Goal: Task Accomplishment & Management: Use online tool/utility

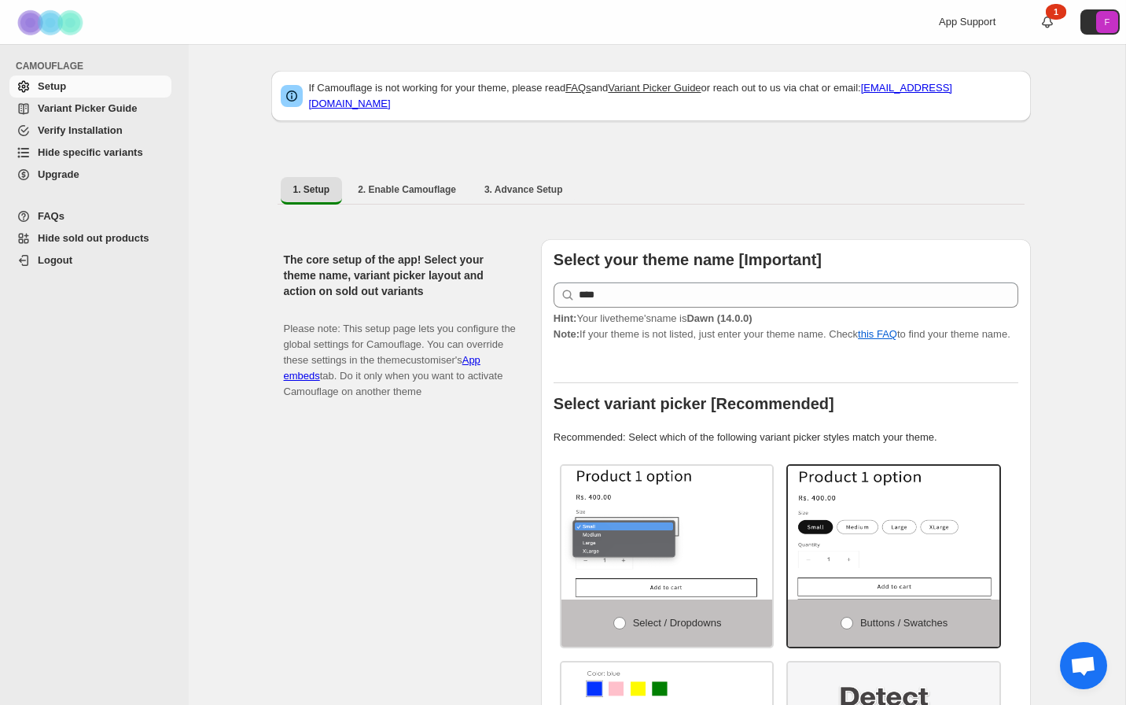
click at [68, 151] on span "Hide specific variants" at bounding box center [90, 152] width 105 height 12
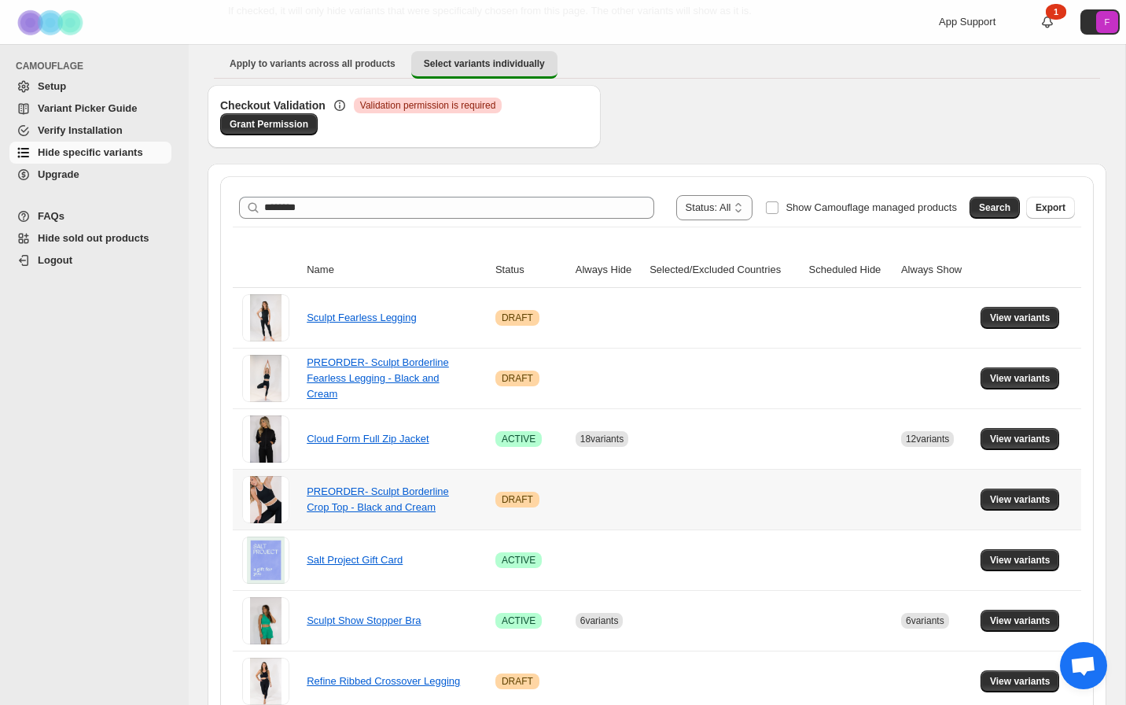
scroll to position [134, 0]
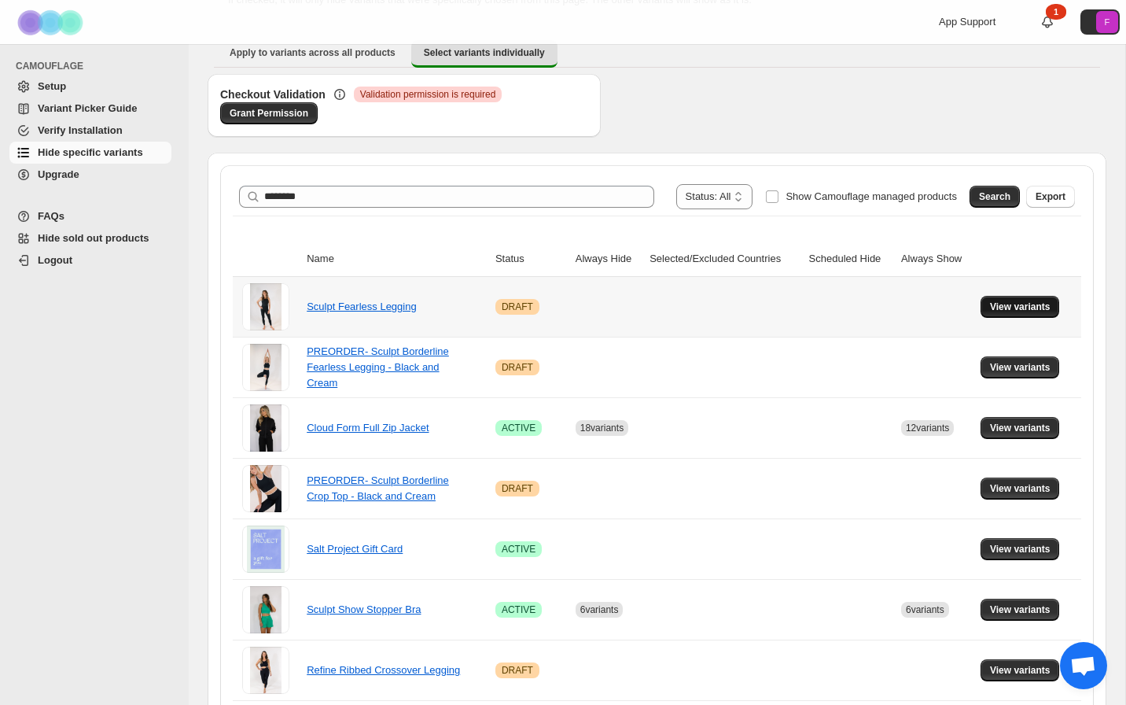
type input "********"
click at [1038, 305] on span "View variants" at bounding box center [1020, 306] width 61 height 13
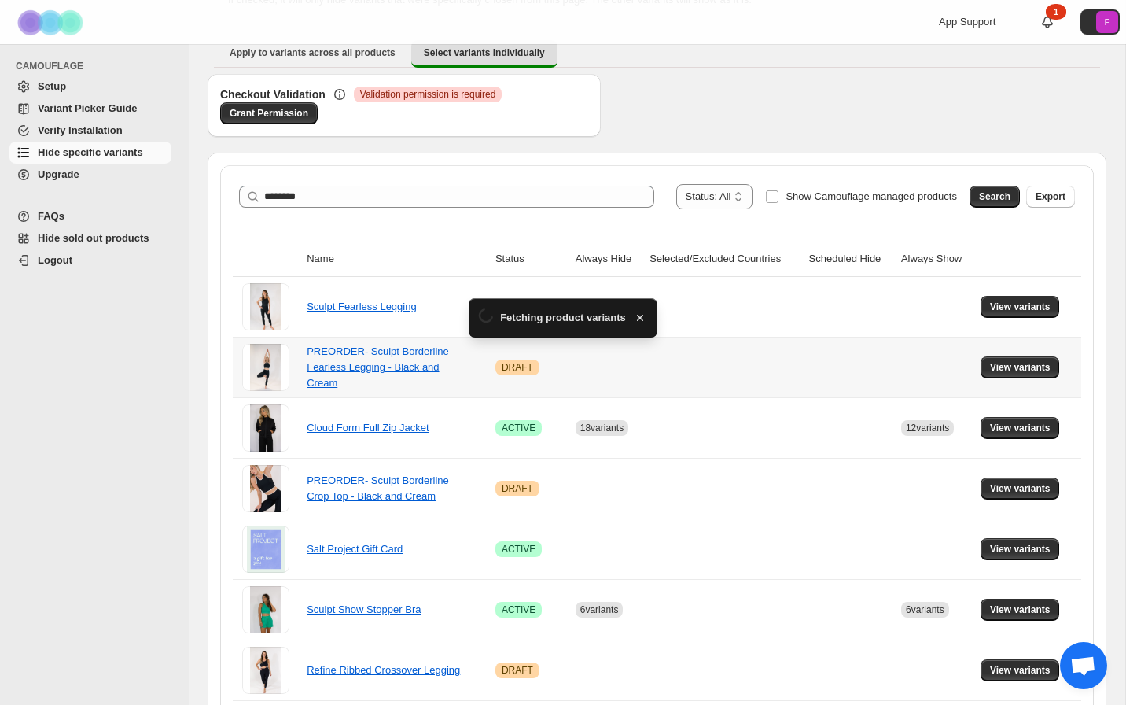
scroll to position [0, 0]
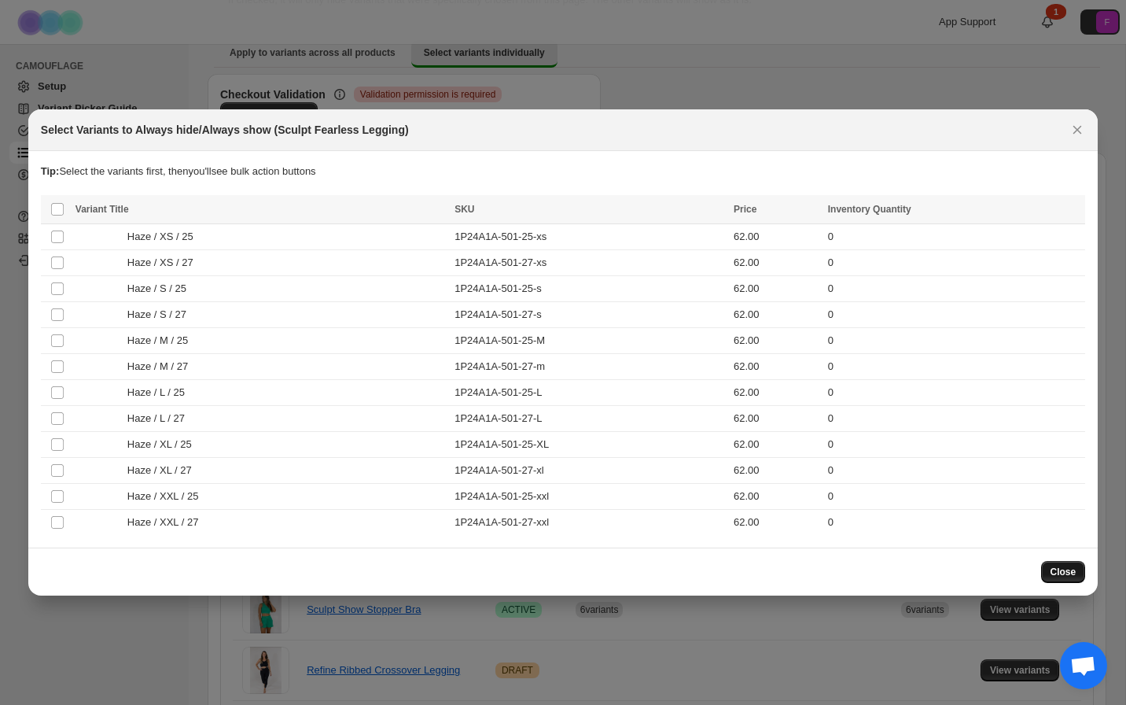
click at [1082, 570] on button "Close" at bounding box center [1063, 572] width 45 height 22
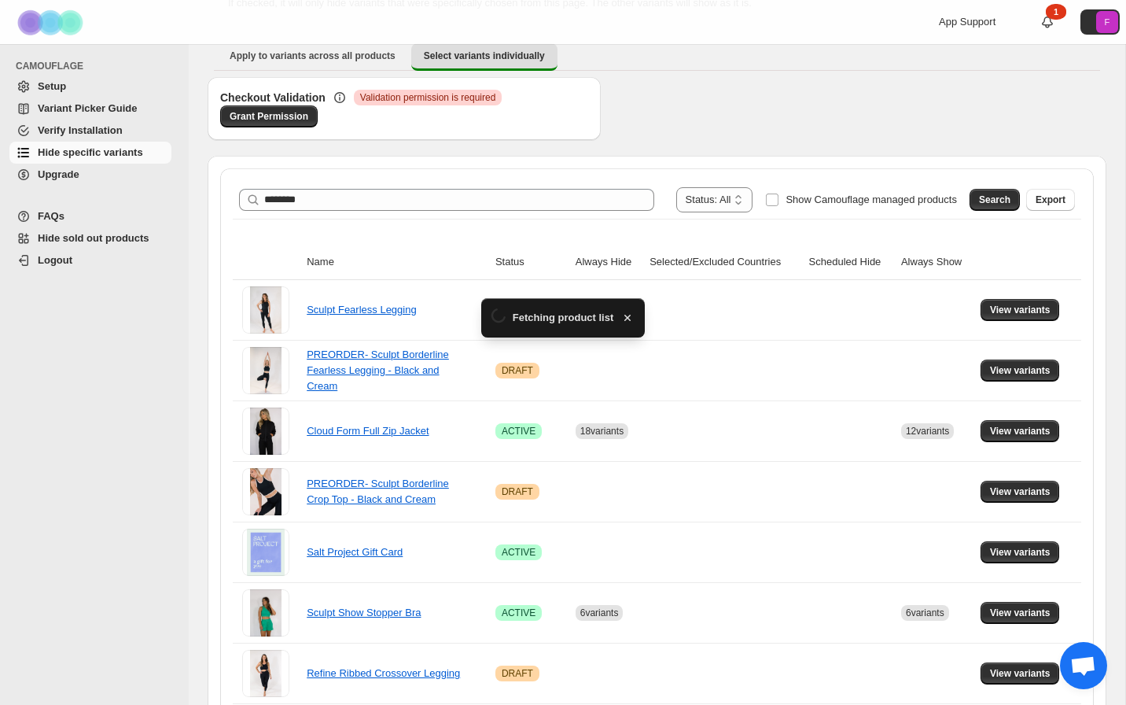
scroll to position [134, 0]
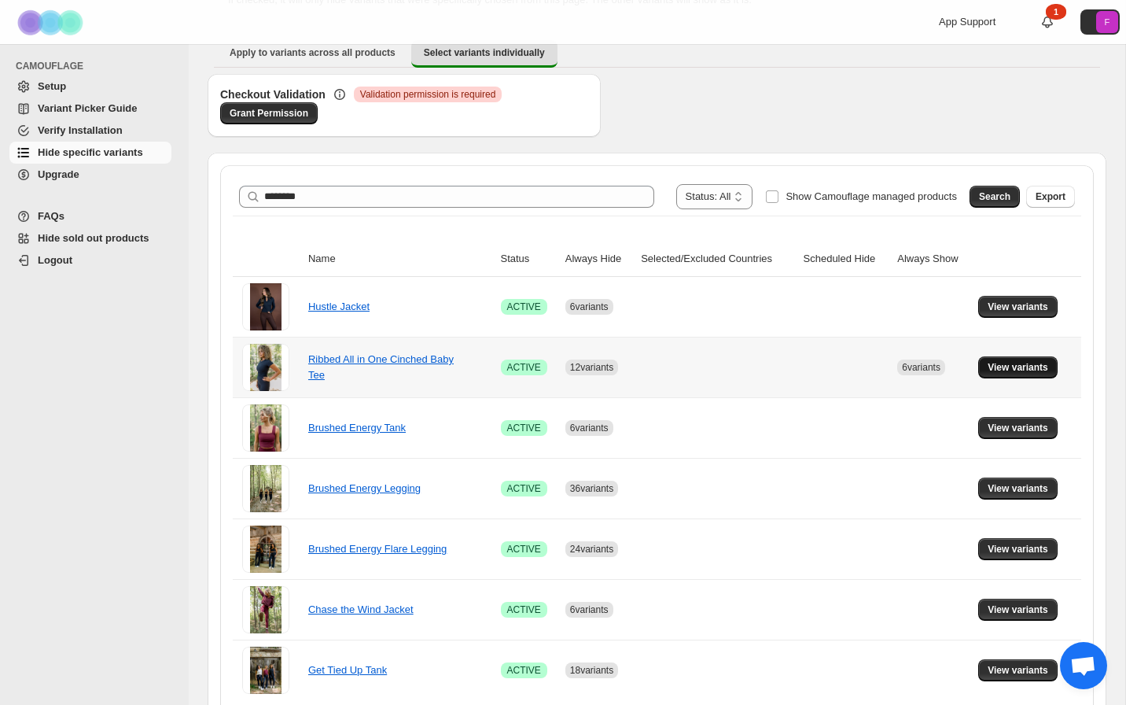
click at [1018, 372] on span "View variants" at bounding box center [1018, 367] width 61 height 13
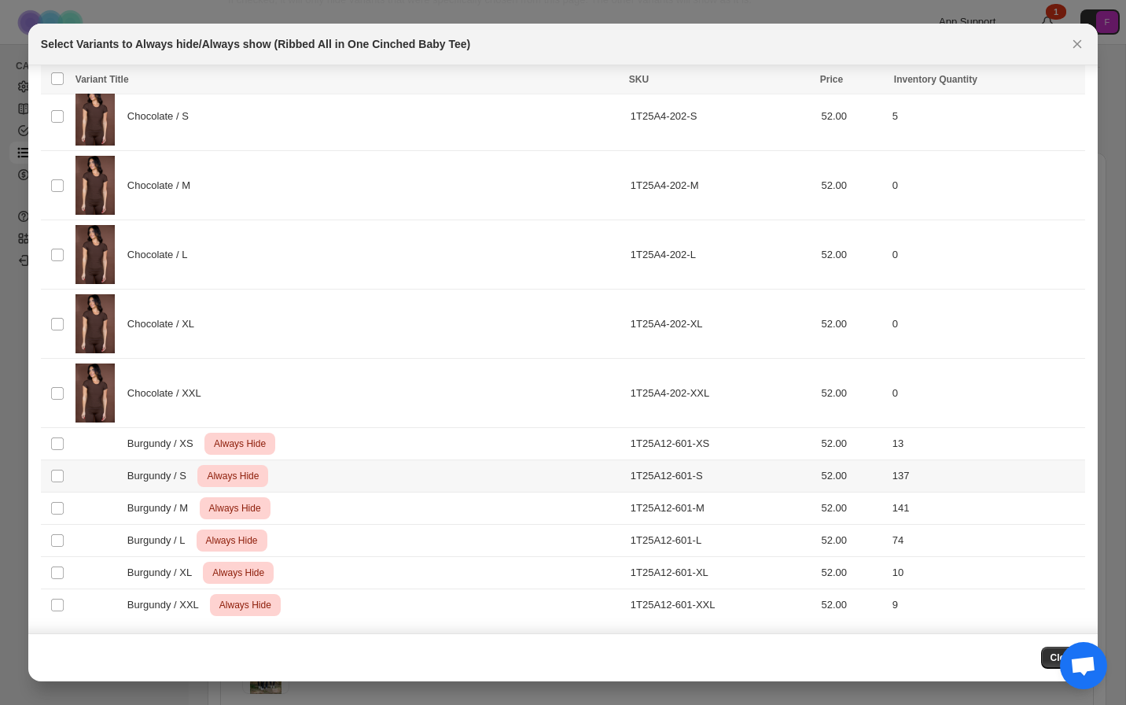
scroll to position [536, 0]
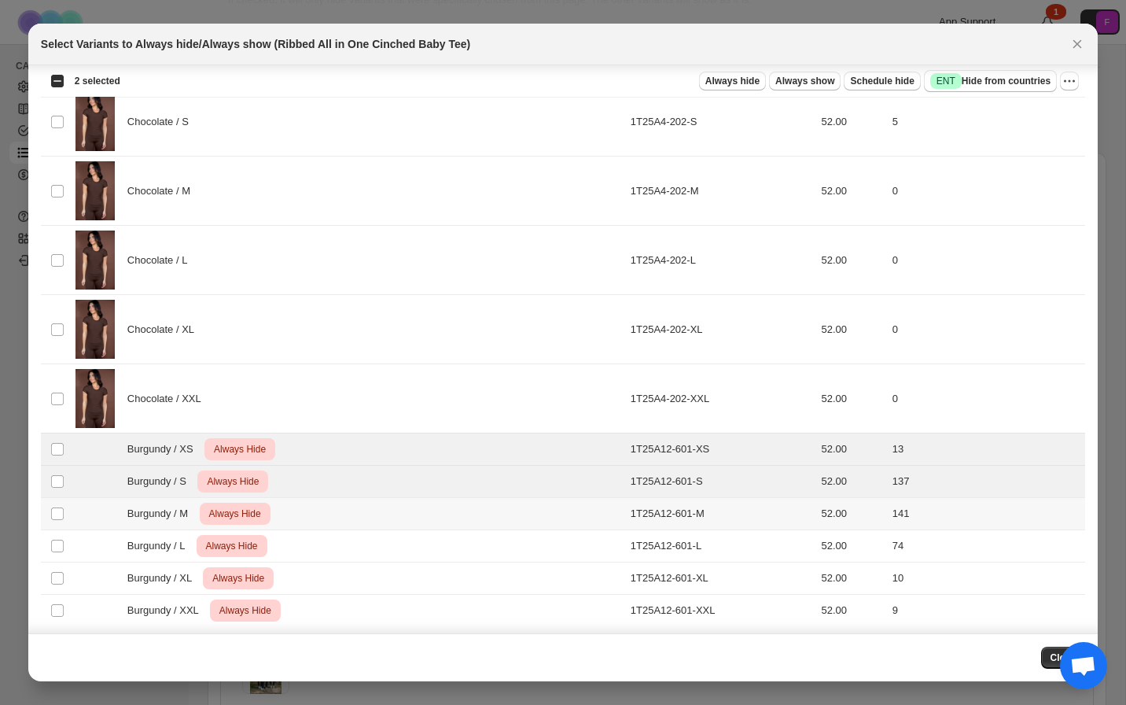
click at [61, 501] on td "Select product variant" at bounding box center [56, 514] width 30 height 32
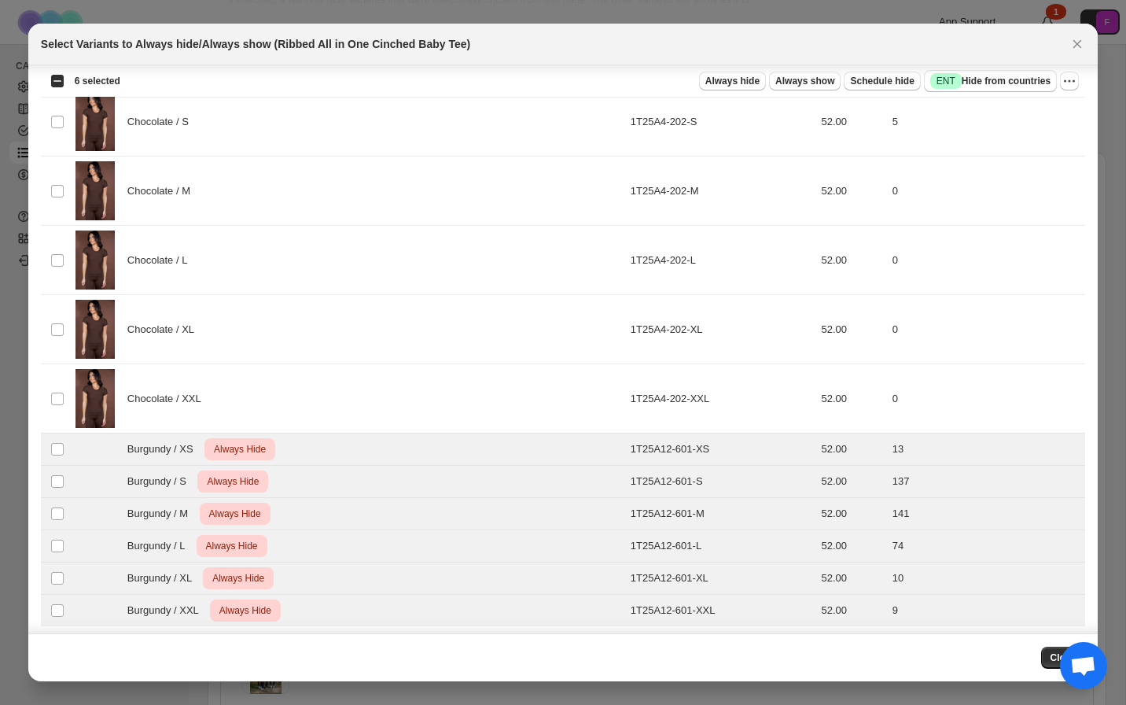
click at [53, 79] on div "Select all 18 product variants 6 selected" at bounding box center [85, 81] width 70 height 14
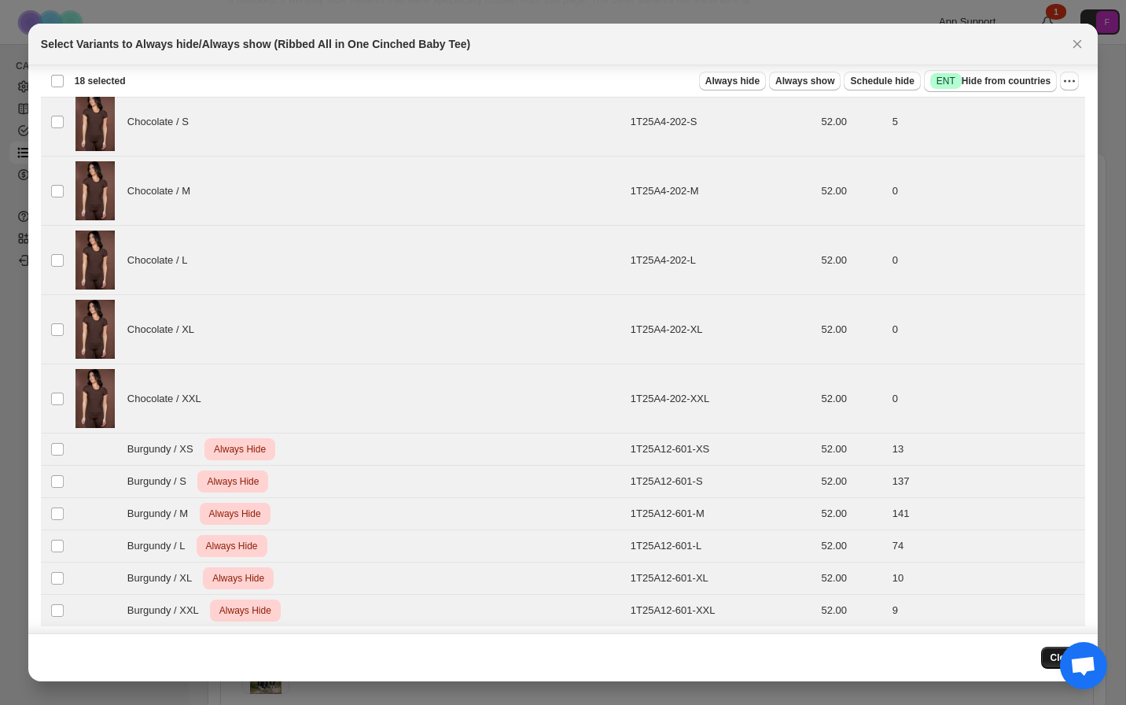
click at [1049, 652] on button "Close" at bounding box center [1063, 658] width 45 height 22
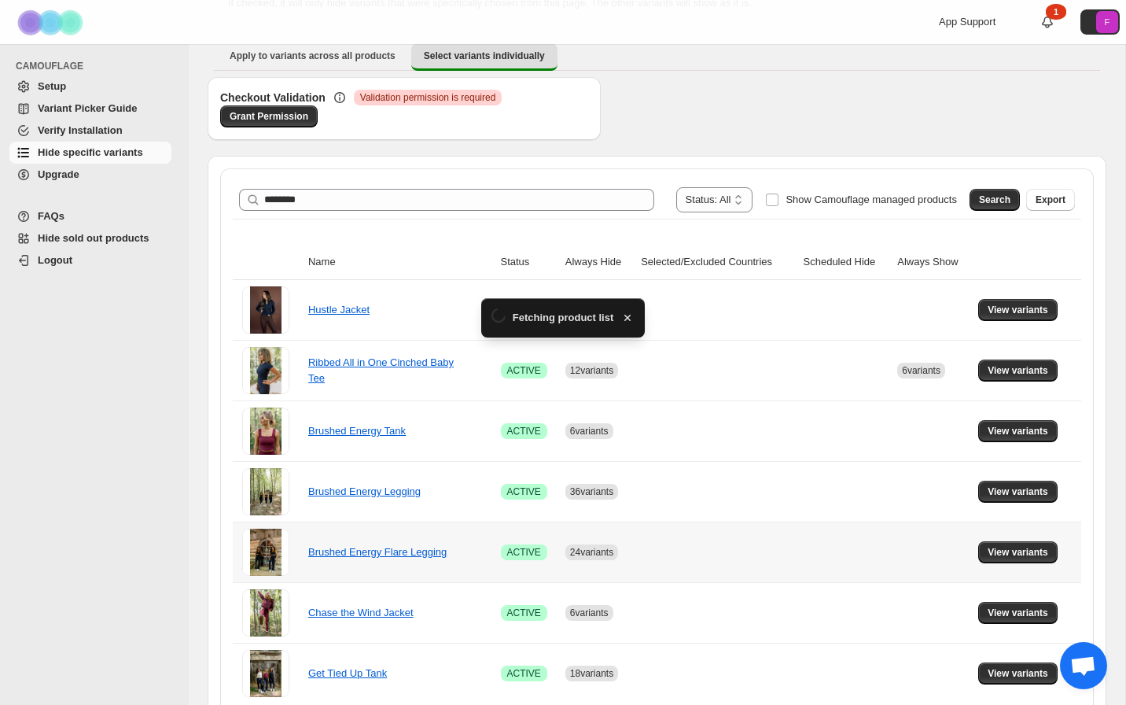
scroll to position [134, 0]
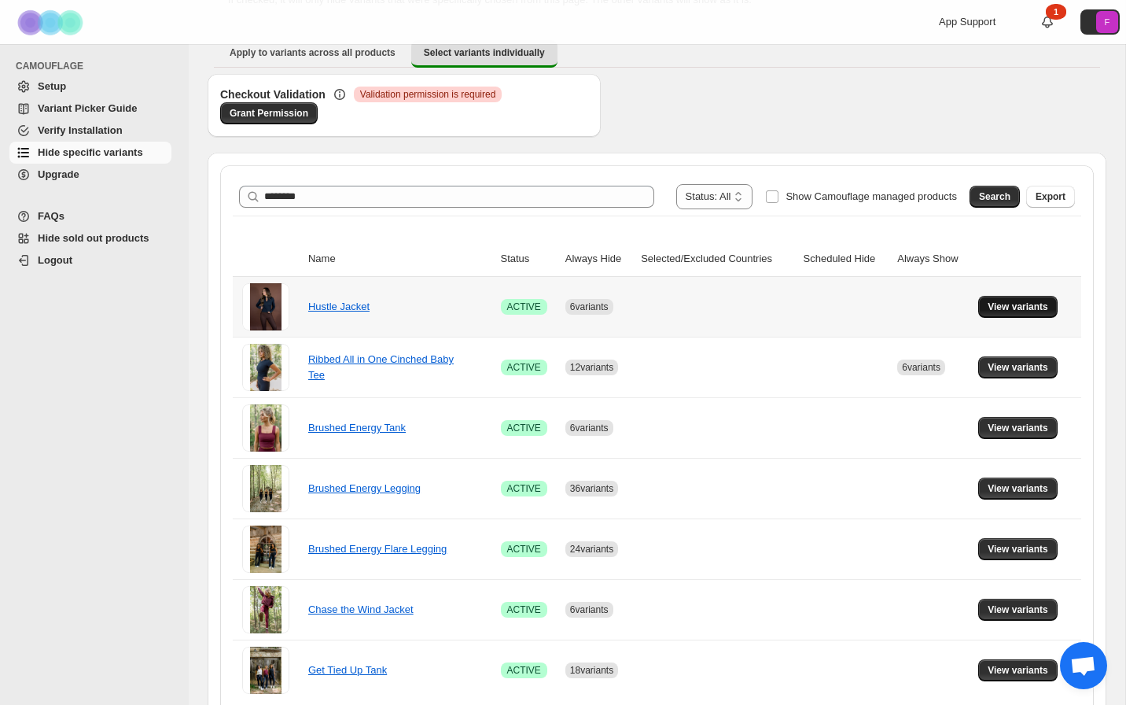
click at [1019, 300] on span "View variants" at bounding box center [1018, 306] width 61 height 13
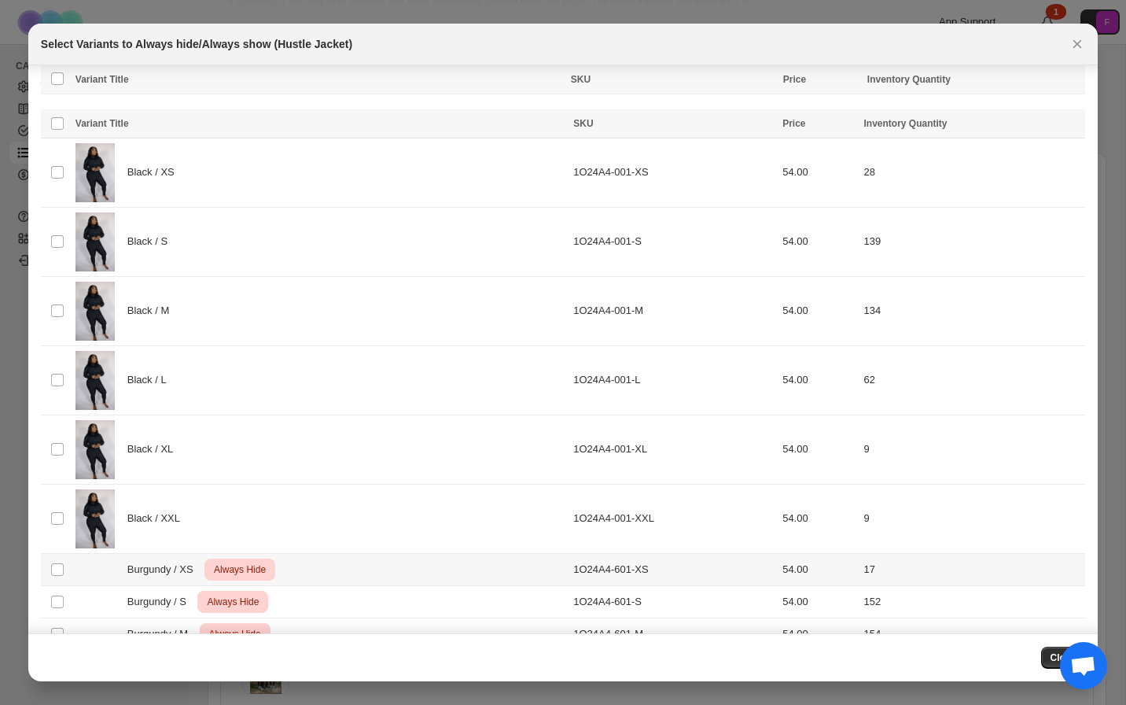
scroll to position [126, 0]
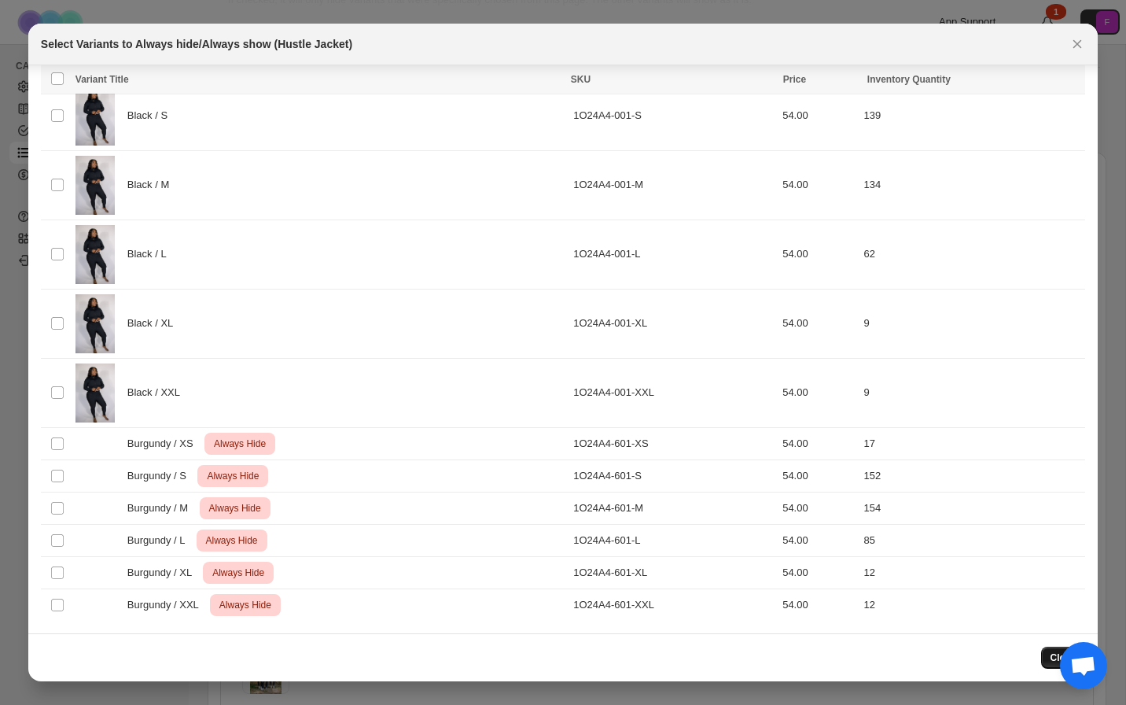
click at [1047, 654] on button "Close" at bounding box center [1063, 658] width 45 height 22
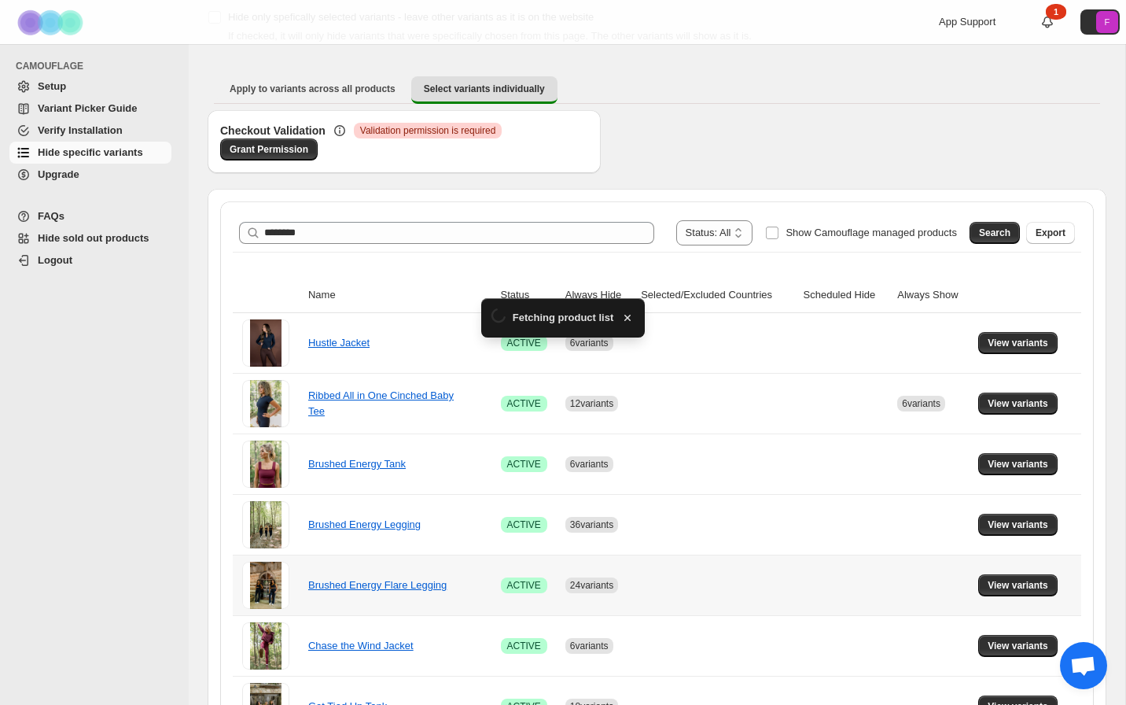
scroll to position [134, 0]
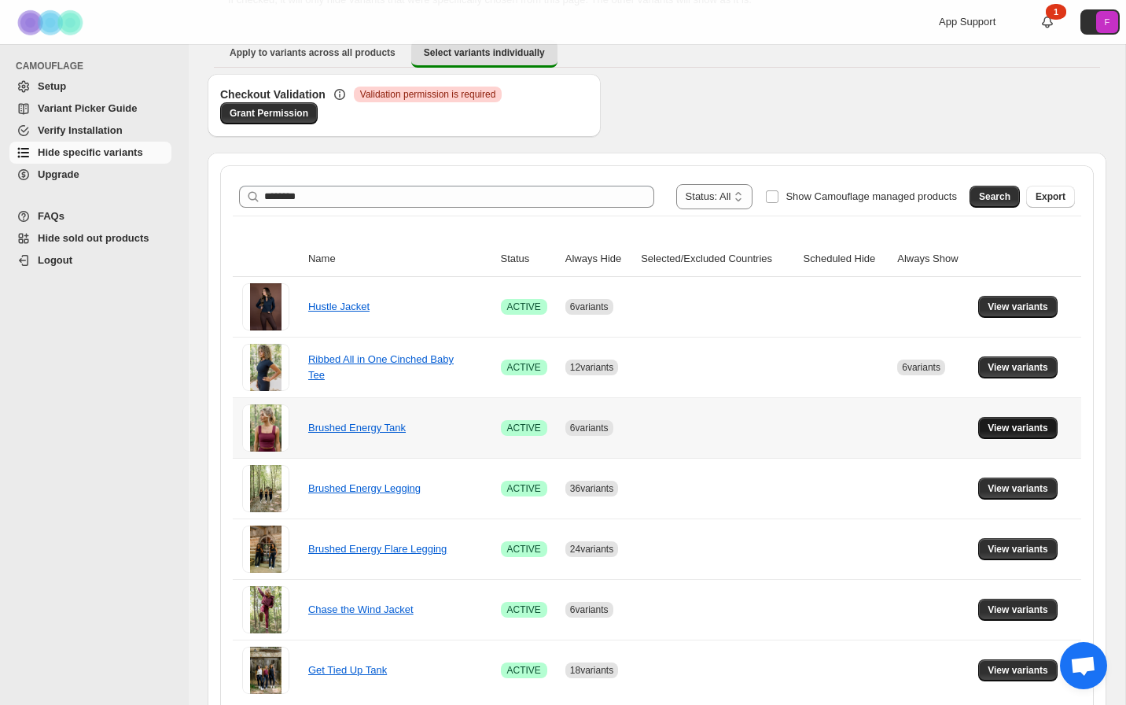
click at [1019, 418] on button "View variants" at bounding box center [1018, 428] width 79 height 22
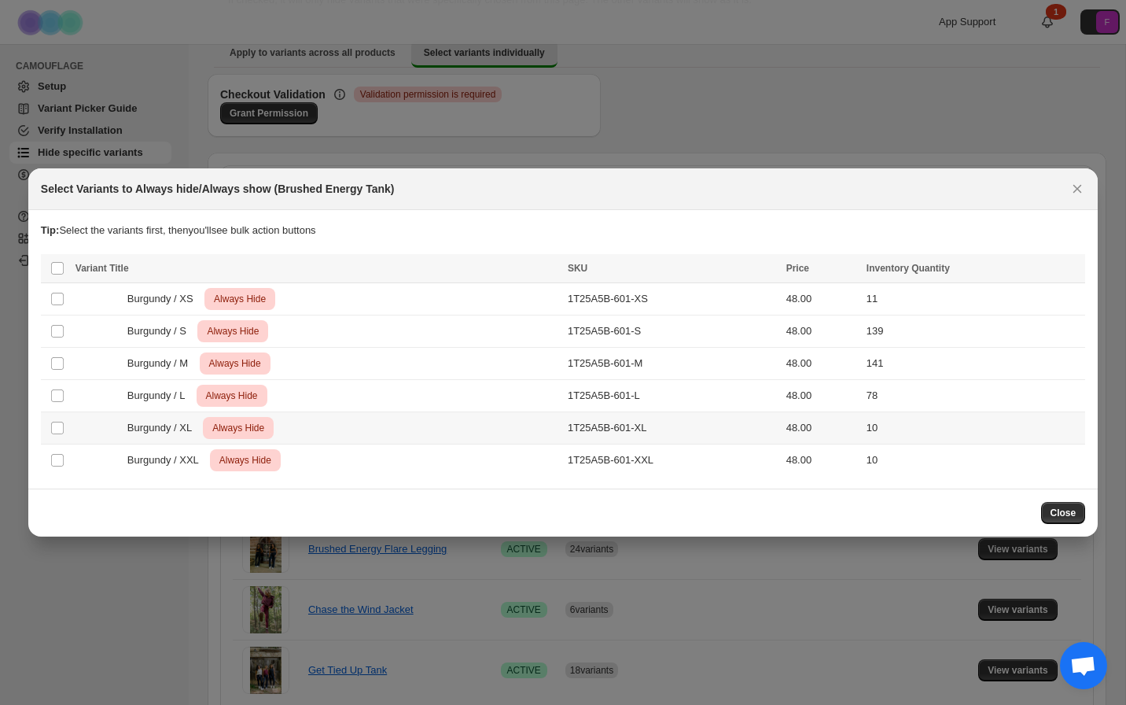
scroll to position [0, 0]
click at [1075, 529] on div "Close" at bounding box center [563, 512] width 1070 height 48
click at [1067, 517] on span "Close" at bounding box center [1064, 513] width 26 height 13
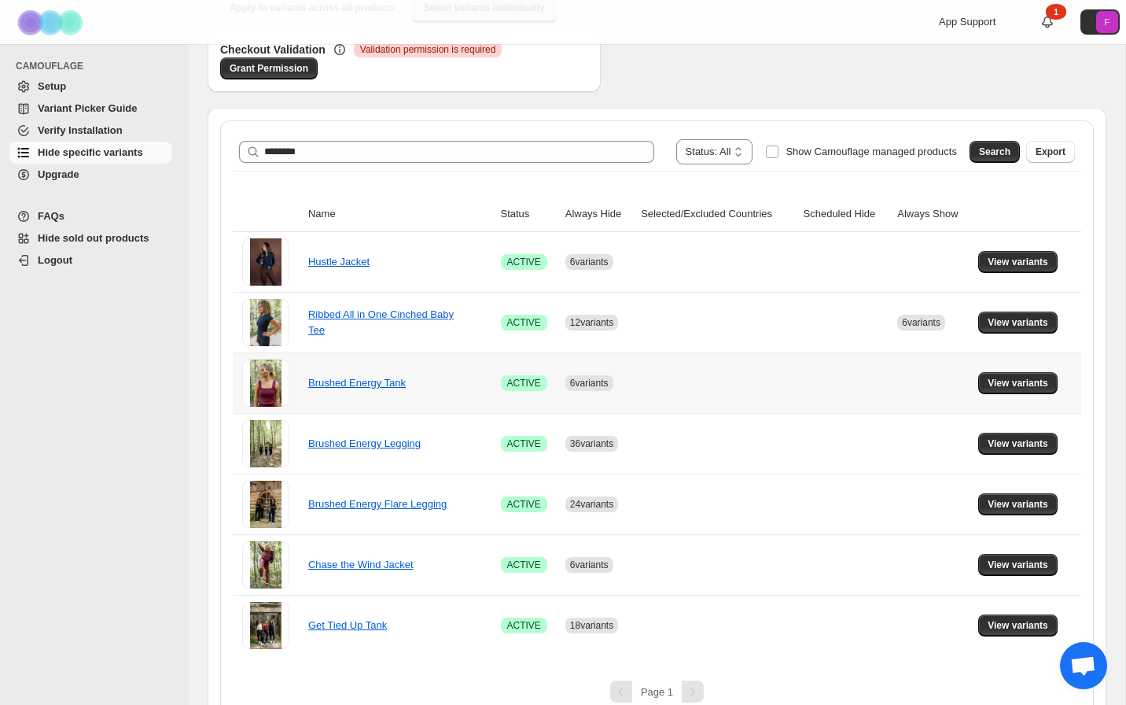
scroll to position [201, 0]
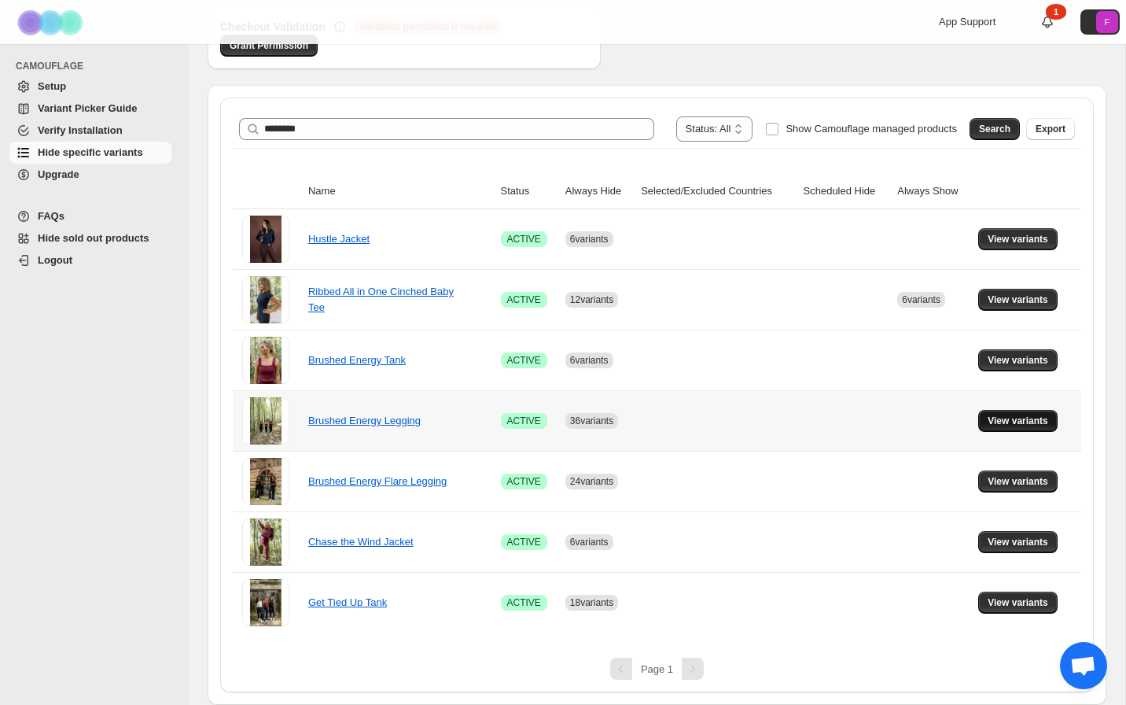
click at [1022, 422] on span "View variants" at bounding box center [1018, 421] width 61 height 13
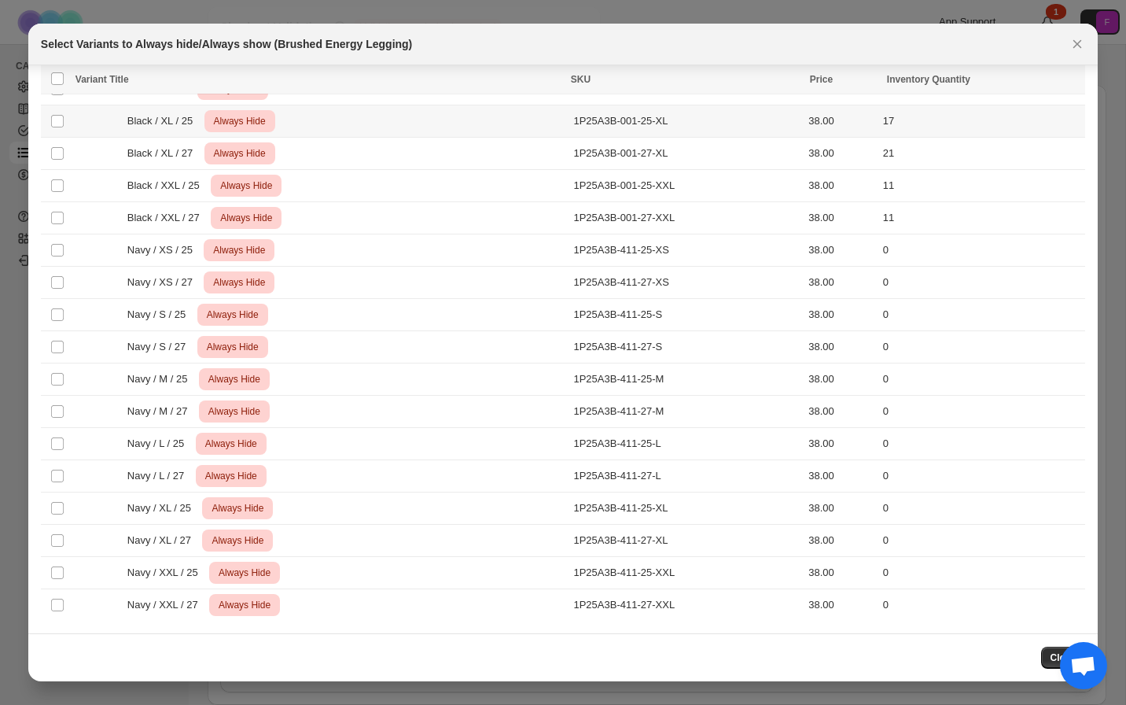
scroll to position [0, 0]
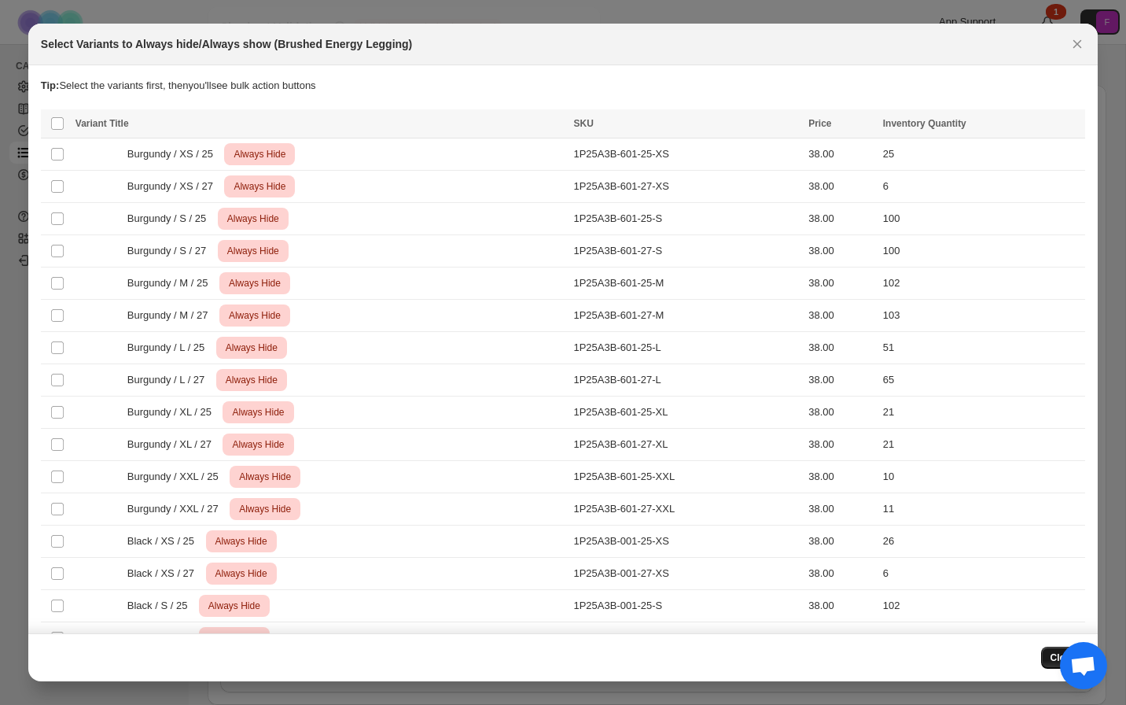
click at [1051, 654] on span "Close" at bounding box center [1064, 657] width 26 height 13
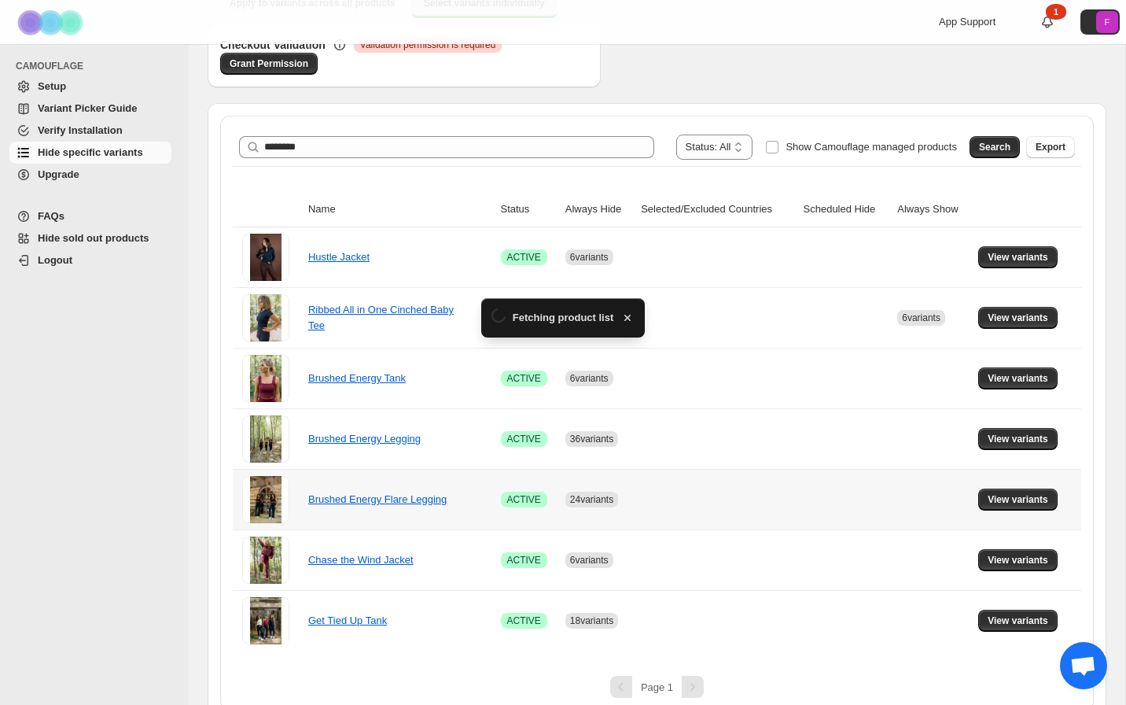
scroll to position [201, 0]
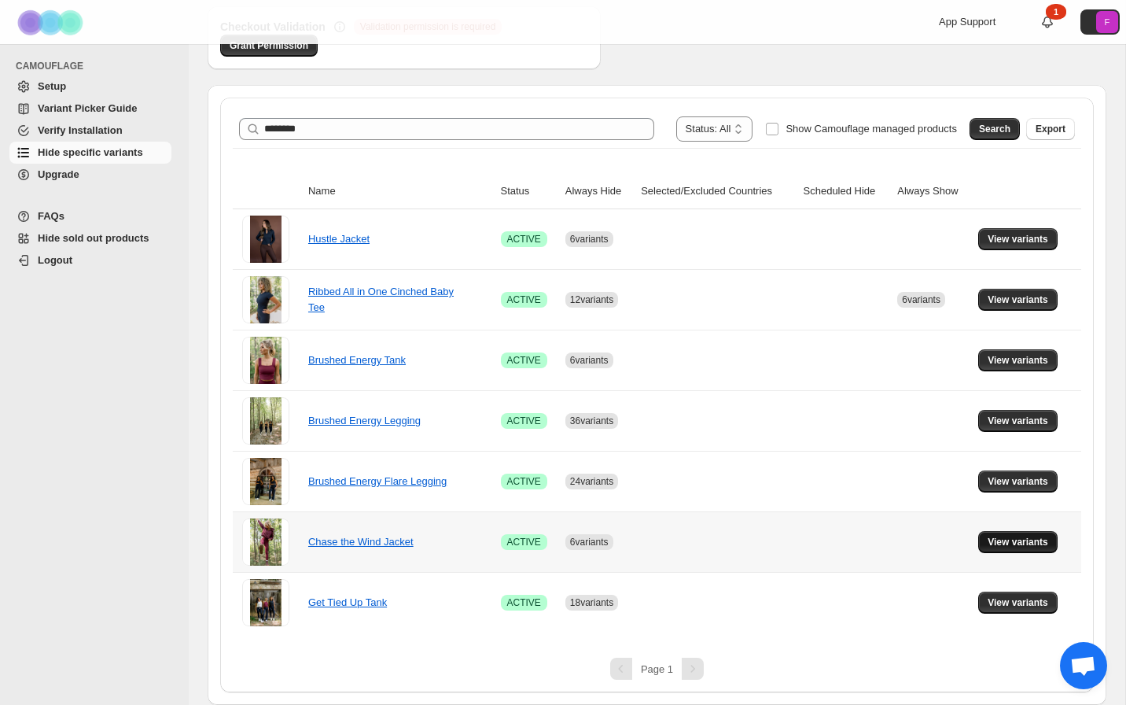
click at [1026, 538] on span "View variants" at bounding box center [1018, 542] width 61 height 13
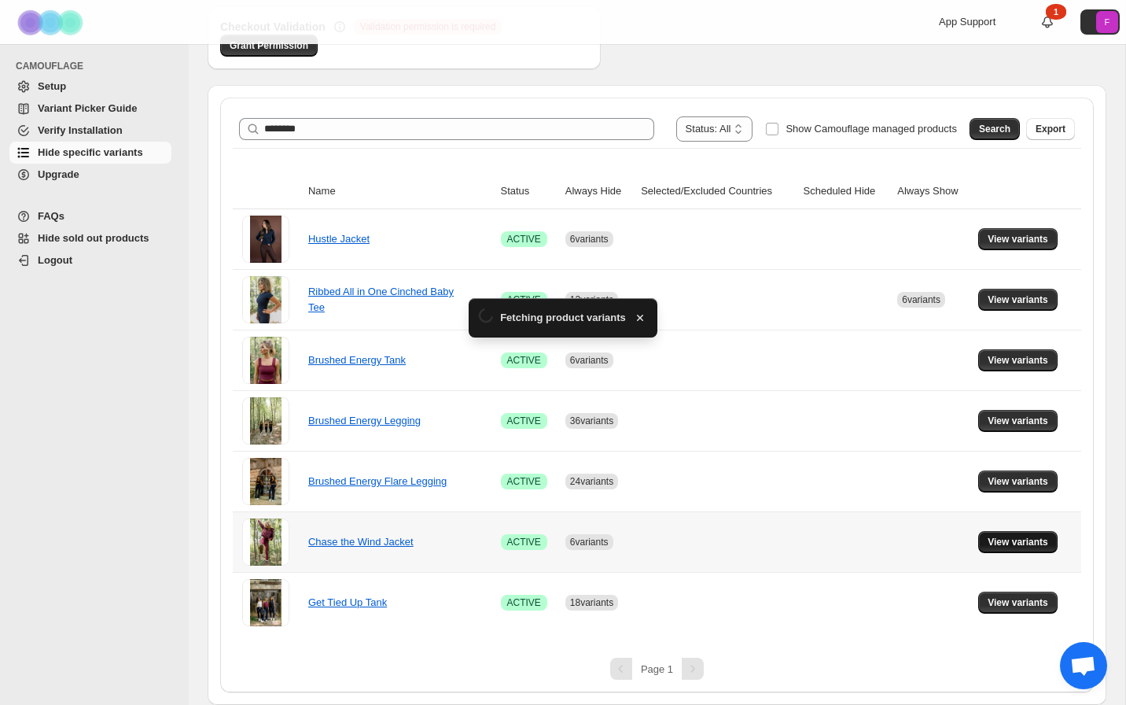
scroll to position [0, 0]
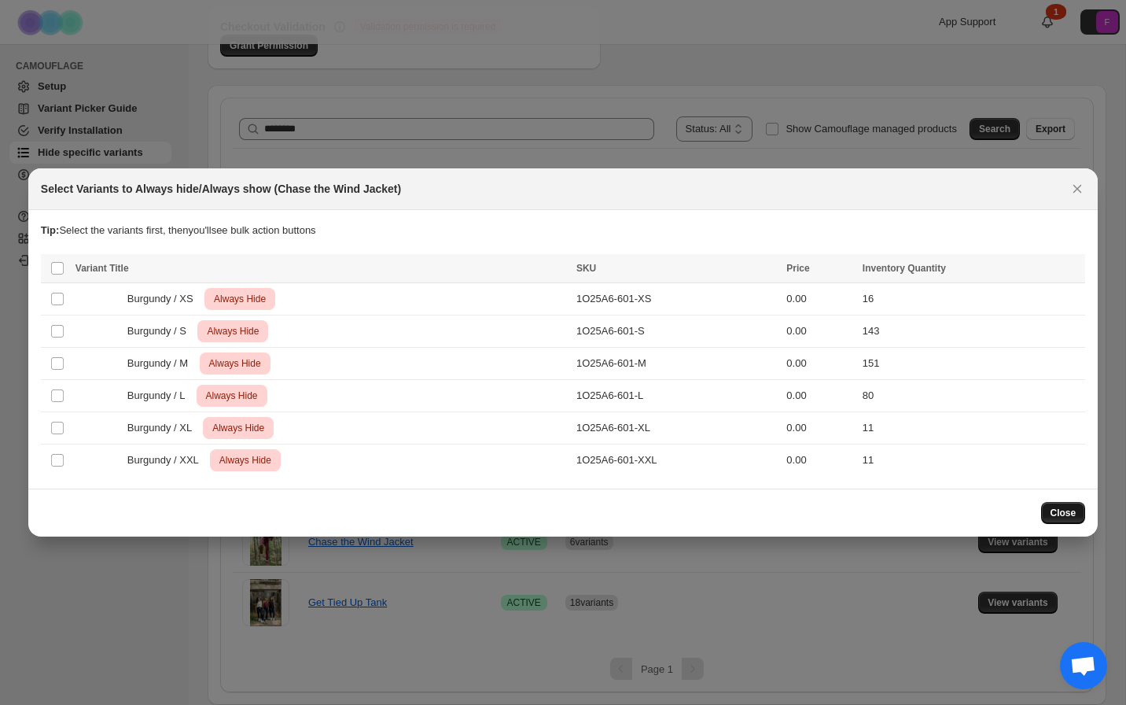
click at [1060, 518] on span "Close" at bounding box center [1064, 513] width 26 height 13
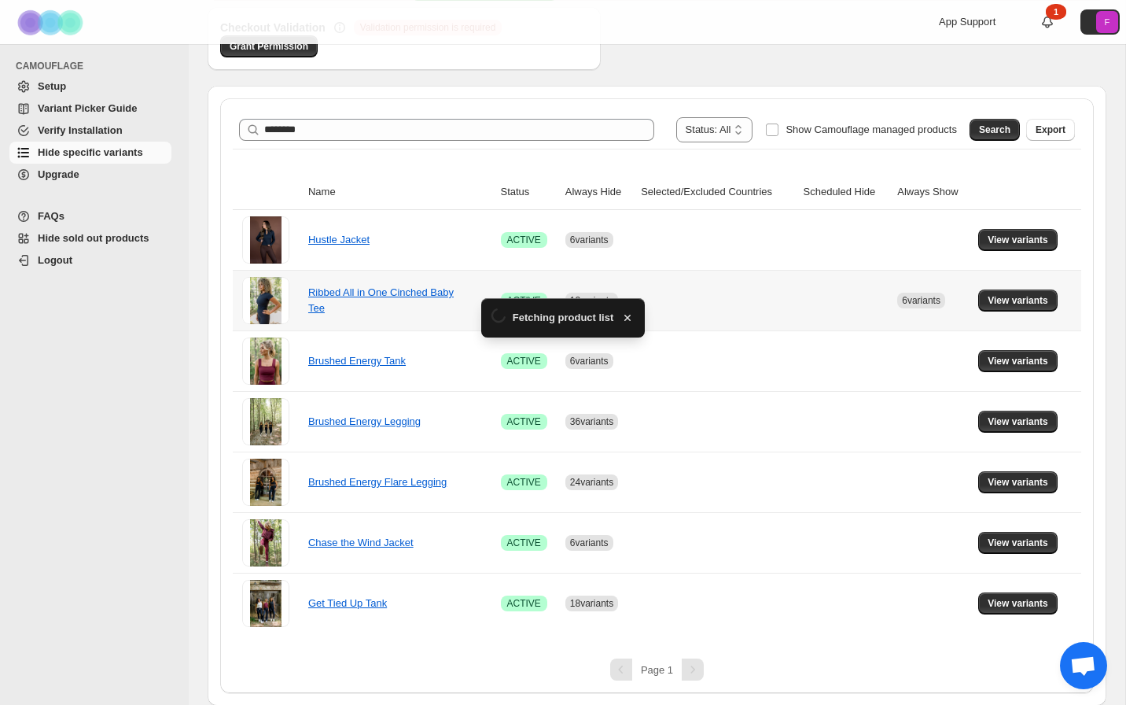
scroll to position [201, 0]
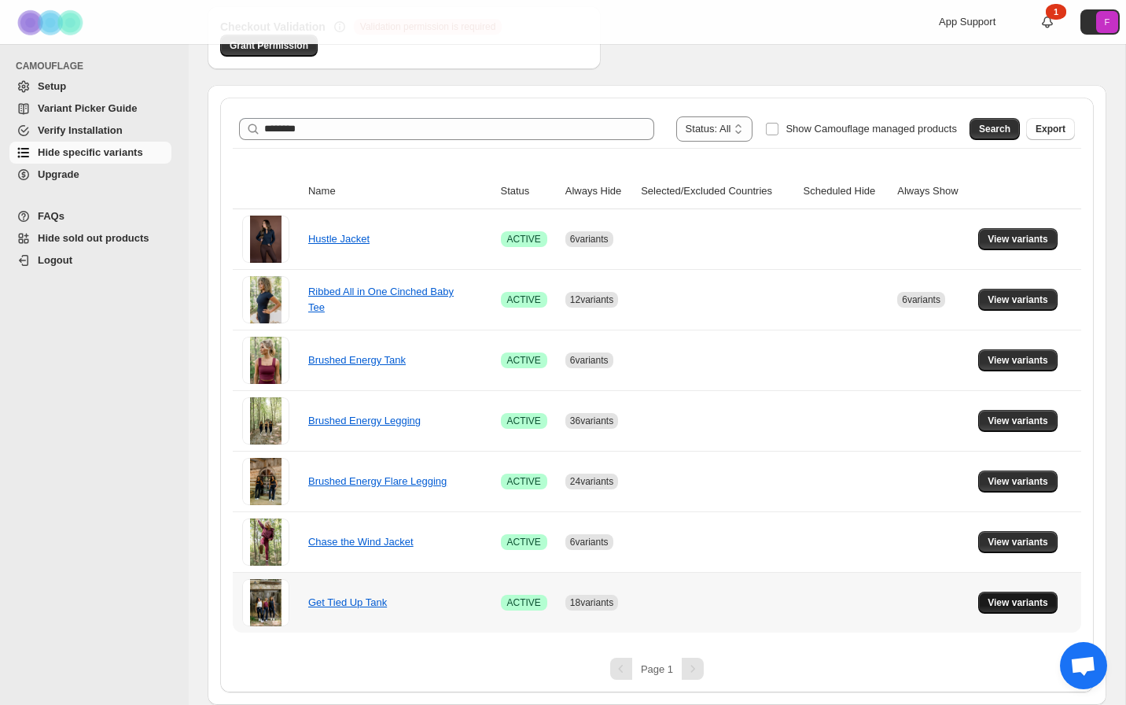
click at [1039, 606] on span "View variants" at bounding box center [1018, 602] width 61 height 13
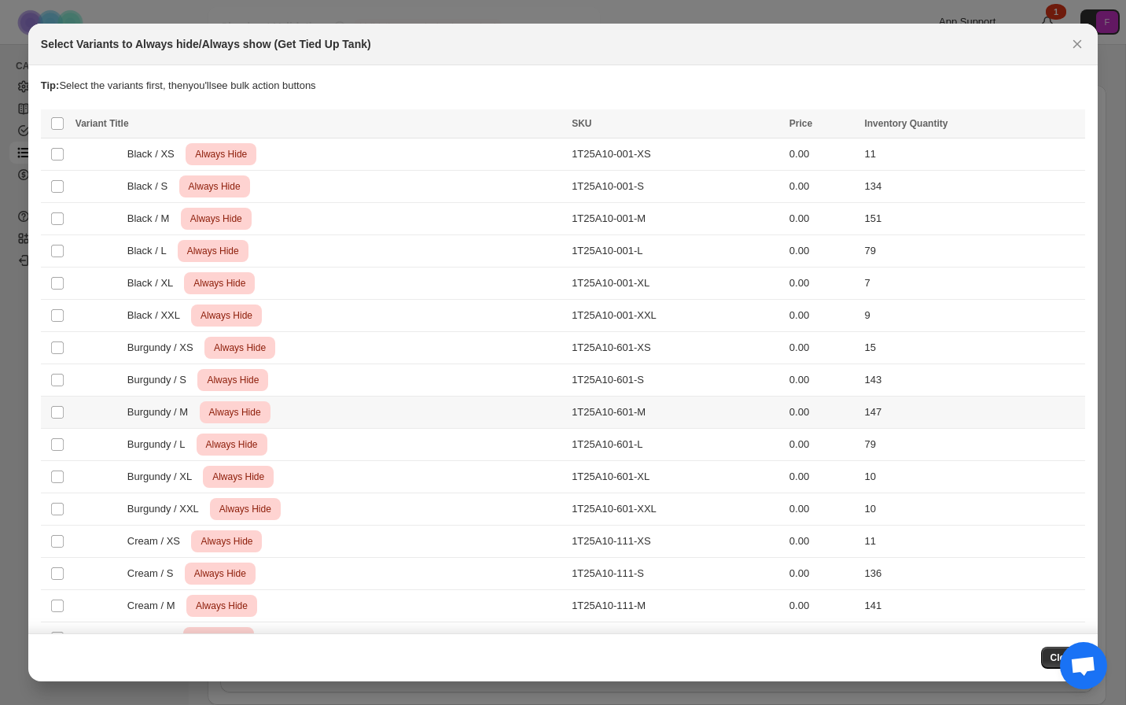
scroll to position [98, 0]
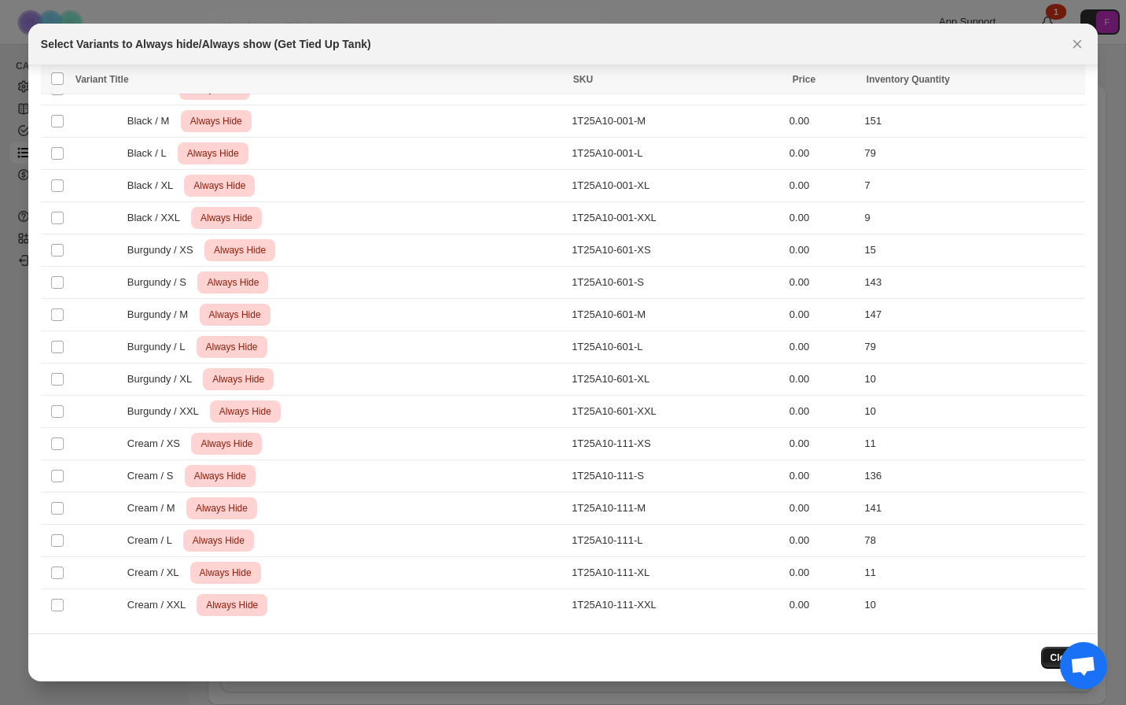
click at [1048, 654] on button "Close" at bounding box center [1063, 658] width 45 height 22
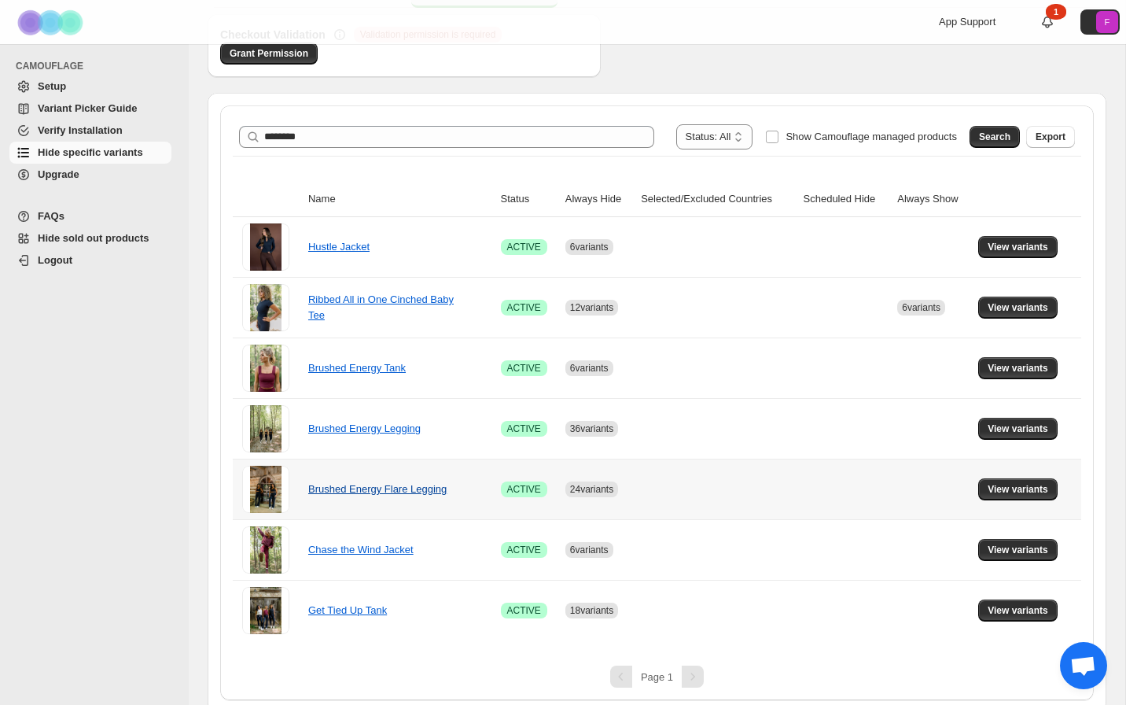
scroll to position [201, 0]
